Goal: Find specific page/section: Find specific page/section

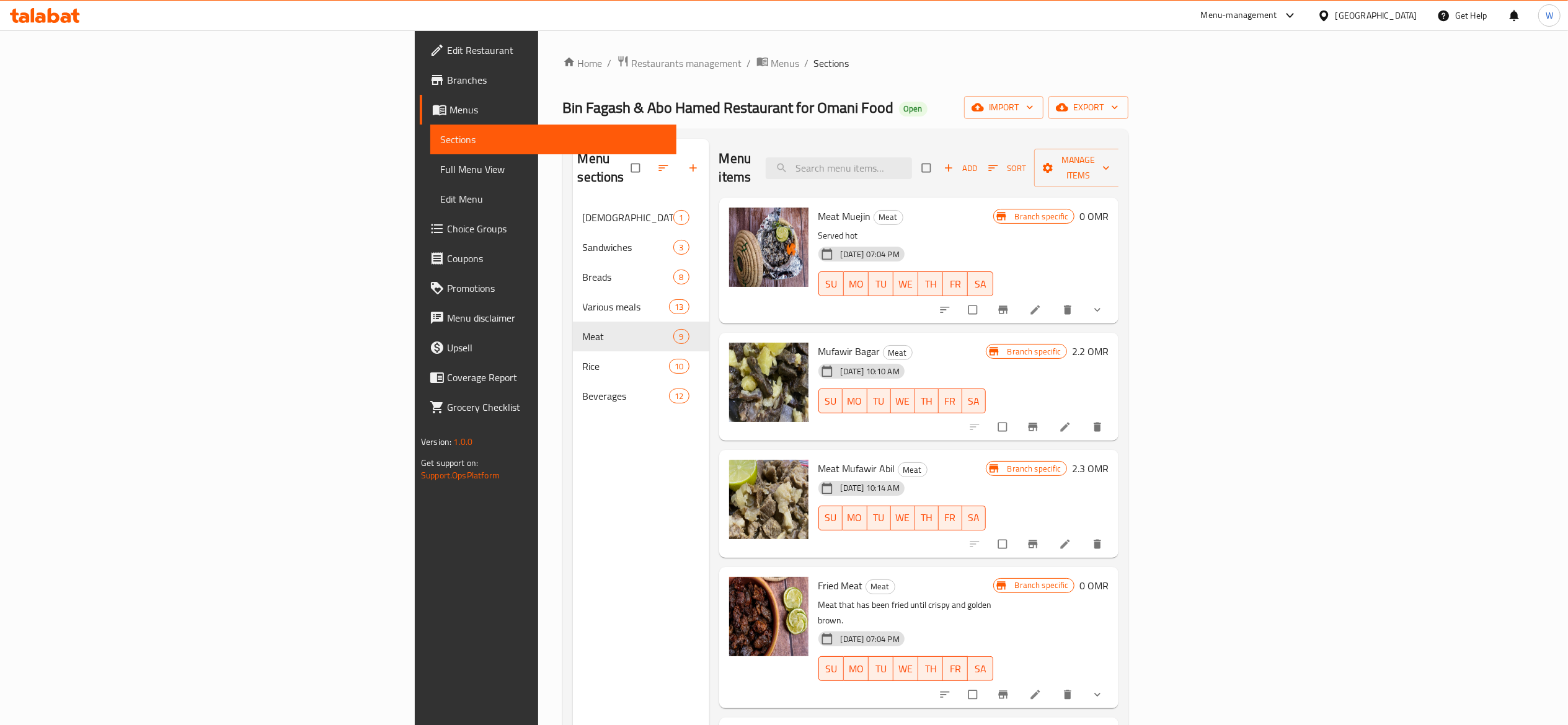
click at [1277, 22] on div "Menu-management" at bounding box center [1239, 15] width 76 height 15
click at [1243, 67] on div "All Plugins" at bounding box center [1263, 54] width 186 height 29
